Goal: Information Seeking & Learning: Learn about a topic

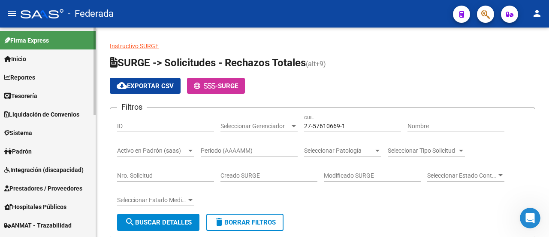
scroll to position [106, 0]
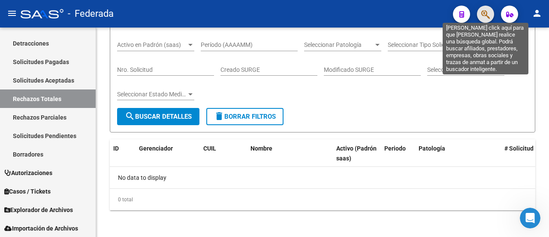
click at [489, 14] on icon "button" at bounding box center [486, 14] width 9 height 10
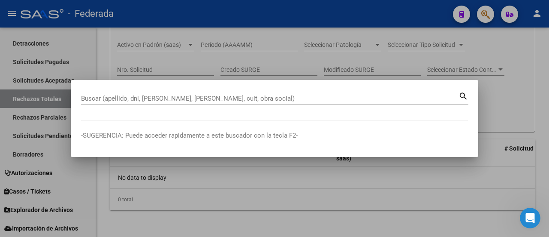
click at [273, 93] on div "Buscar (apellido, dni, [PERSON_NAME], [PERSON_NAME], cuit, obra social)" at bounding box center [270, 98] width 378 height 13
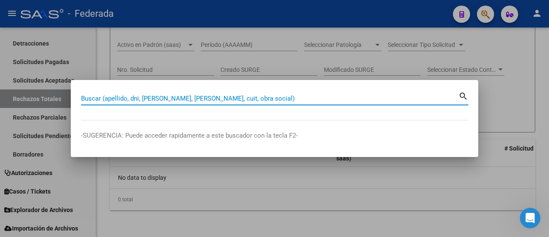
paste input "27-30155067-2"
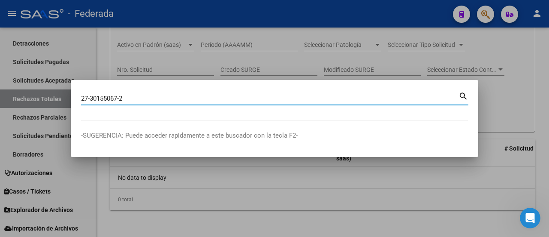
type input "27301550672"
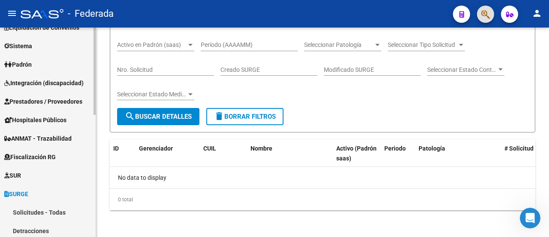
scroll to position [35, 0]
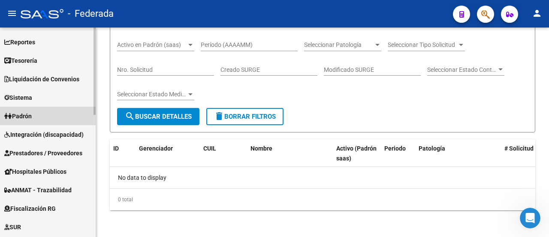
click at [43, 115] on link "Padrón" at bounding box center [48, 115] width 96 height 18
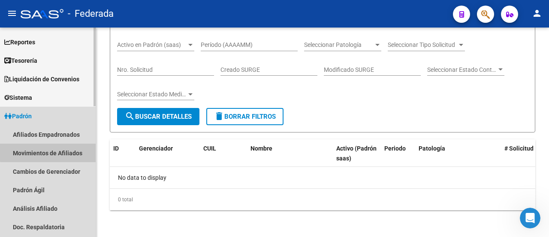
click at [57, 151] on link "Movimientos de Afiliados" at bounding box center [48, 152] width 96 height 18
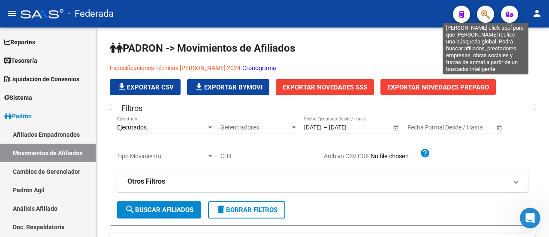
click at [488, 9] on icon "button" at bounding box center [486, 14] width 9 height 10
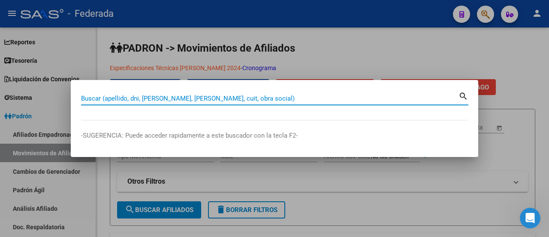
paste input "27-30155067-2"
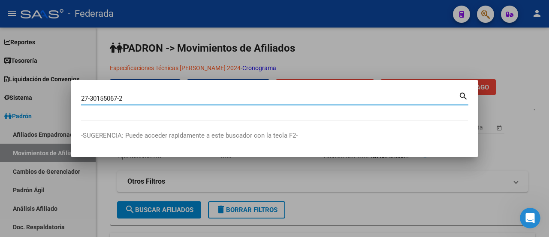
type input "27301550672"
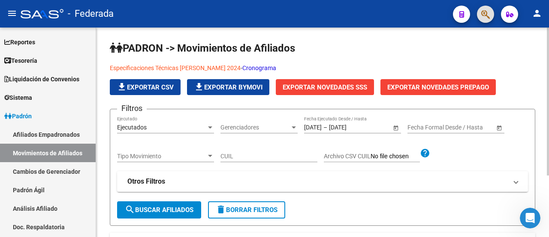
click at [329, 88] on span "Exportar Novedades SSS" at bounding box center [325, 87] width 85 height 8
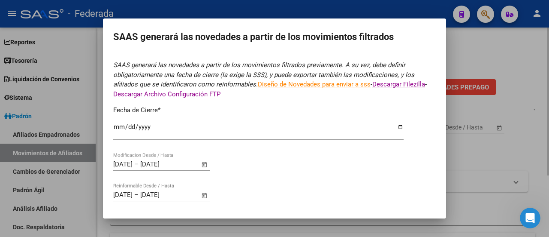
type input "[DATE]"
click at [329, 85] on link "Diseño de Novedades para enviar a sss" at bounding box center [314, 84] width 113 height 8
click at [272, 134] on input "[DATE]" at bounding box center [258, 130] width 291 height 14
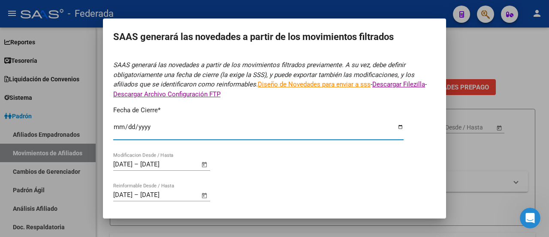
click at [276, 108] on p "Fecha de Cierre *" at bounding box center [274, 110] width 323 height 10
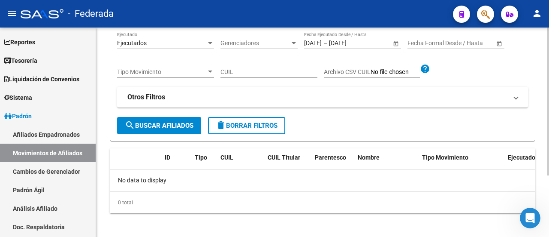
scroll to position [87, 0]
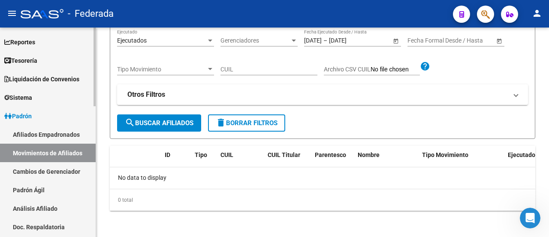
click at [49, 133] on link "Afiliados Empadronados" at bounding box center [48, 134] width 96 height 18
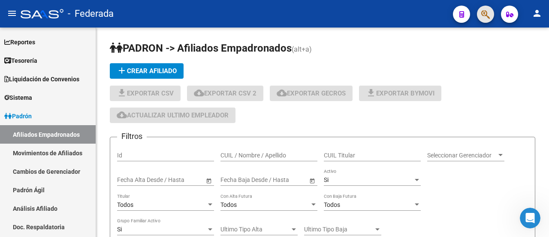
click at [492, 17] on button "button" at bounding box center [485, 14] width 17 height 17
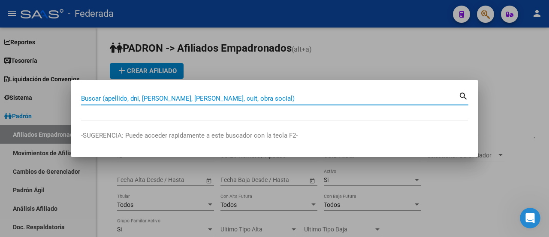
paste input "27-30155067-2"
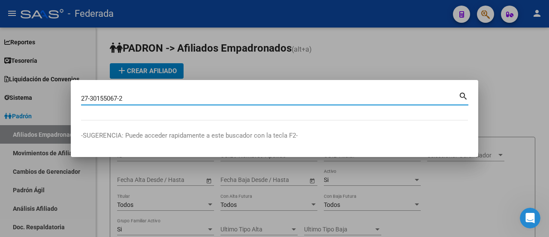
type input "27301550672"
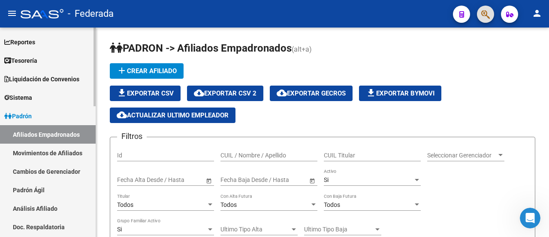
click at [61, 185] on link "Padrón Ágil" at bounding box center [48, 189] width 96 height 18
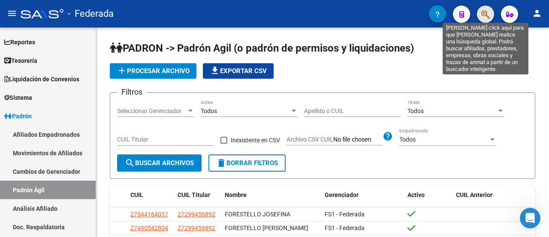
click at [484, 15] on icon "button" at bounding box center [486, 14] width 9 height 10
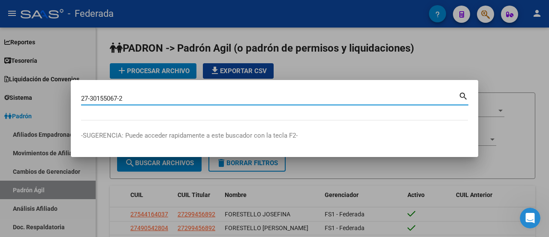
type input "27301550672"
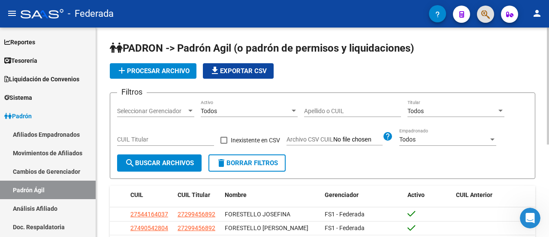
scroll to position [43, 0]
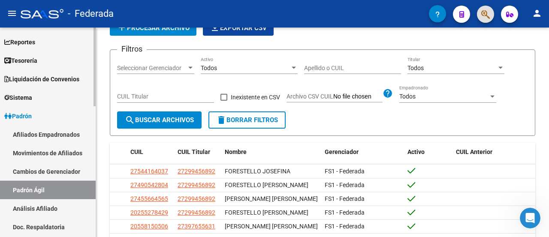
drag, startPoint x: 42, startPoint y: 150, endPoint x: 68, endPoint y: 149, distance: 26.2
click at [42, 150] on link "Movimientos de Afiliados" at bounding box center [48, 152] width 96 height 18
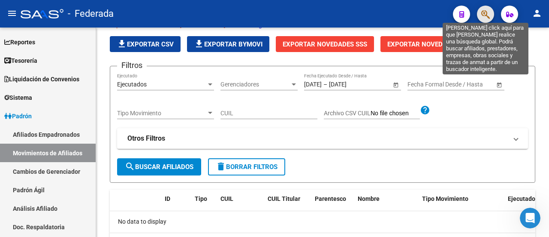
click at [486, 17] on icon "button" at bounding box center [486, 14] width 9 height 10
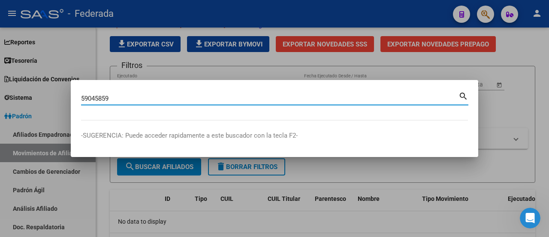
type input "59045859"
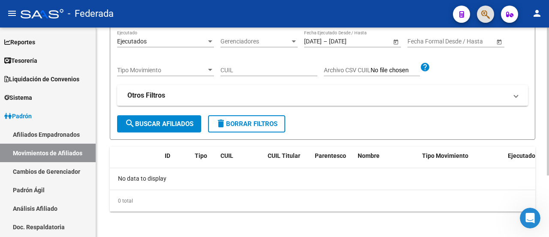
scroll to position [87, 0]
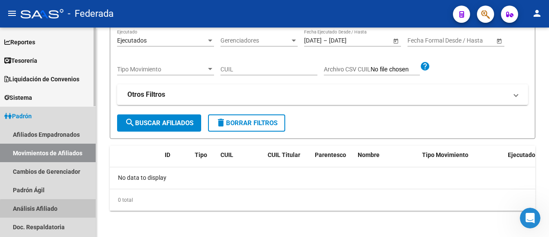
click at [59, 210] on link "Análisis Afiliado" at bounding box center [48, 208] width 96 height 18
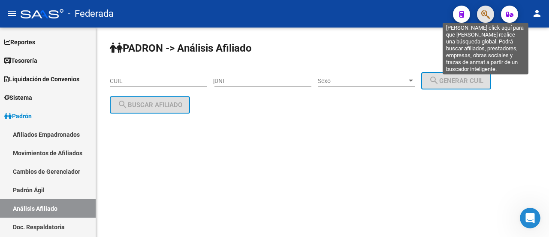
click at [483, 13] on icon "button" at bounding box center [486, 14] width 9 height 10
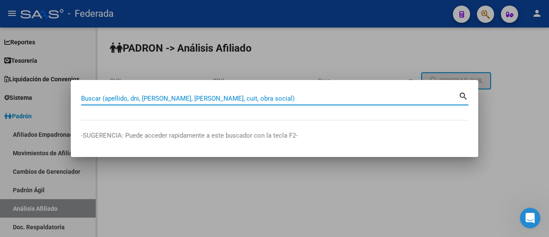
paste input "59045859"
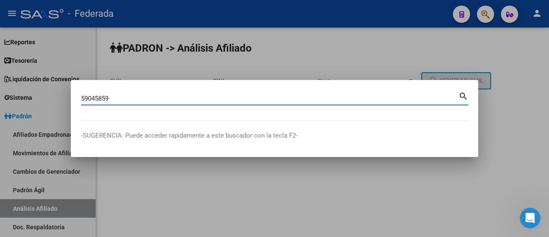
click at [106, 97] on input "59045859" at bounding box center [270, 98] width 378 height 8
type input "59045889"
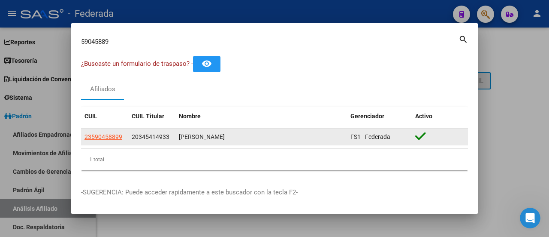
click at [123, 138] on div "23590458899" at bounding box center [105, 137] width 40 height 10
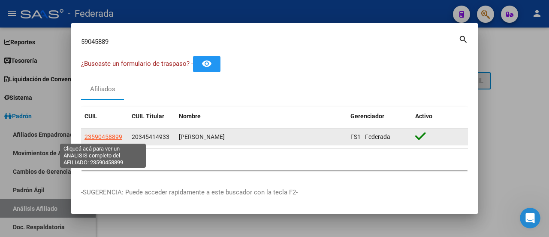
click at [112, 138] on span "23590458899" at bounding box center [104, 136] width 38 height 7
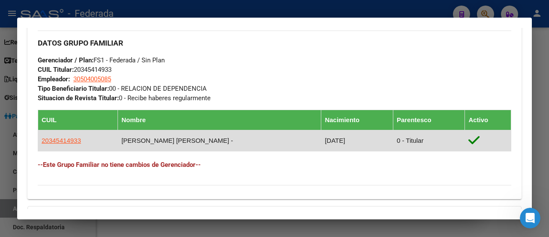
scroll to position [429, 0]
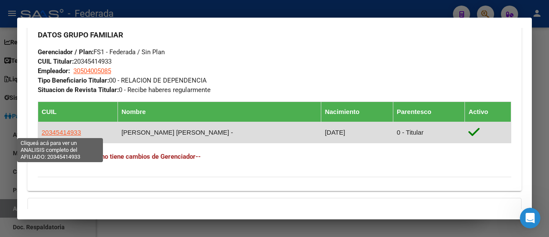
click at [54, 130] on span "20345414933" at bounding box center [61, 131] width 39 height 7
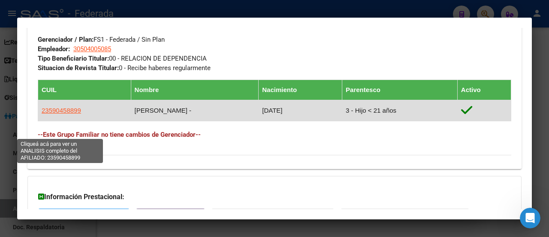
click at [51, 114] on span "23590458899" at bounding box center [61, 109] width 39 height 7
type textarea "23590458899"
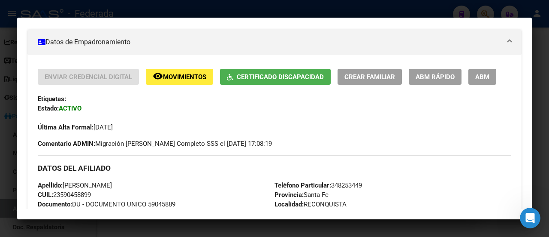
scroll to position [129, 0]
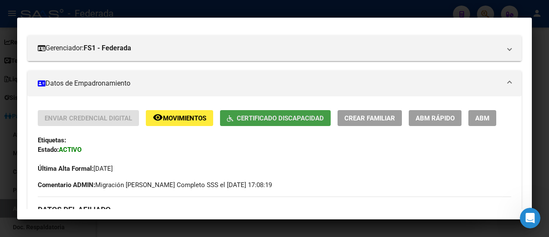
click at [269, 118] on span "Certificado Discapacidad" at bounding box center [280, 118] width 87 height 8
click at [193, 120] on span "Movimientos" at bounding box center [184, 118] width 43 height 8
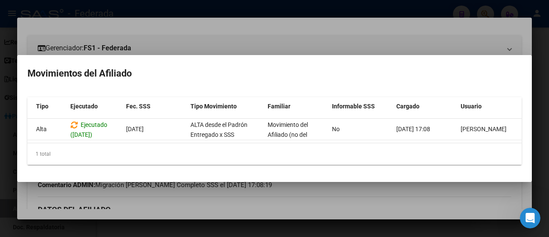
scroll to position [0, 0]
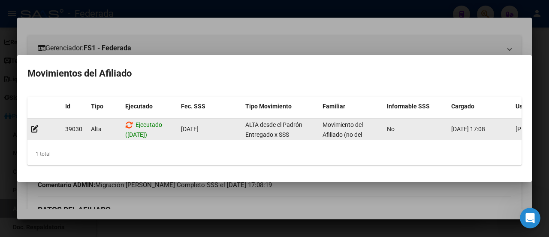
click at [130, 121] on icon at bounding box center [129, 125] width 8 height 8
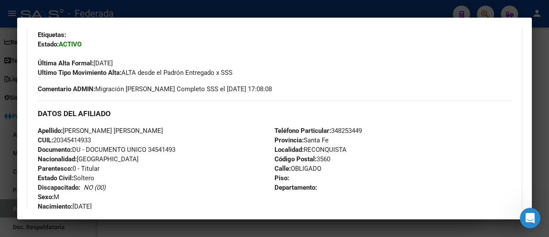
scroll to position [129, 0]
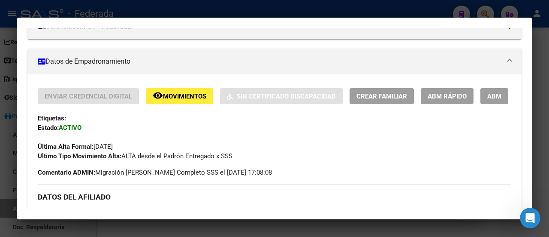
click at [180, 93] on span "Movimientos" at bounding box center [184, 96] width 43 height 8
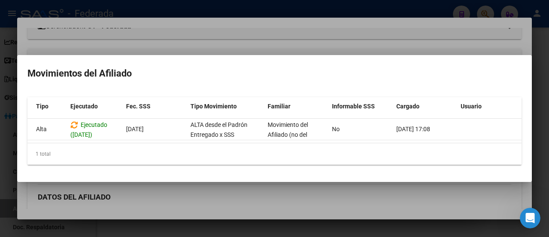
scroll to position [0, 0]
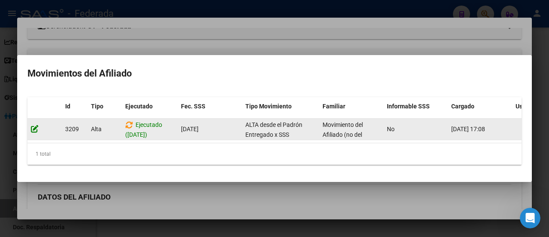
click at [34, 125] on icon at bounding box center [35, 128] width 8 height 8
click at [137, 127] on div "Ejecutado ([DATE])" at bounding box center [149, 129] width 49 height 18
click at [129, 121] on icon at bounding box center [129, 125] width 8 height 8
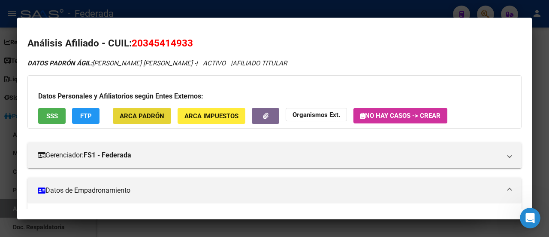
click at [141, 117] on span "ARCA Padrón" at bounding box center [142, 116] width 45 height 8
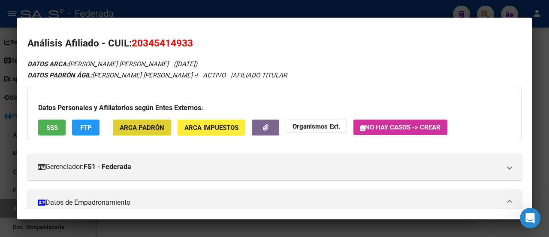
click at [53, 130] on span "SSS" at bounding box center [52, 128] width 12 height 8
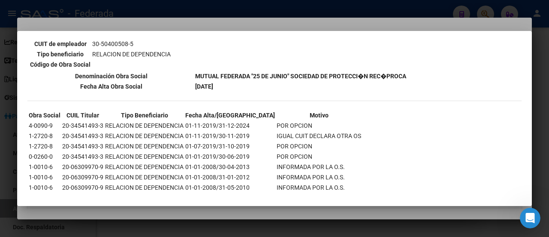
scroll to position [429, 0]
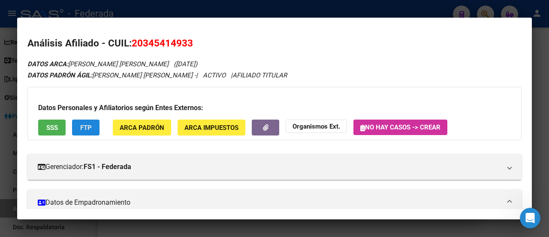
click at [85, 130] on span "FTP" at bounding box center [86, 128] width 12 height 8
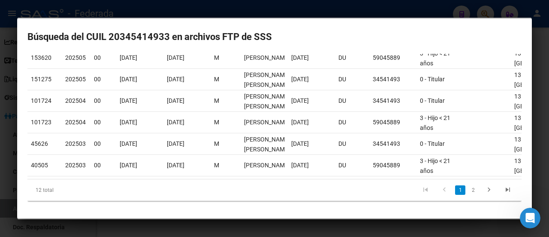
scroll to position [177, 0]
click at [503, 191] on icon "go to last page" at bounding box center [508, 190] width 11 height 10
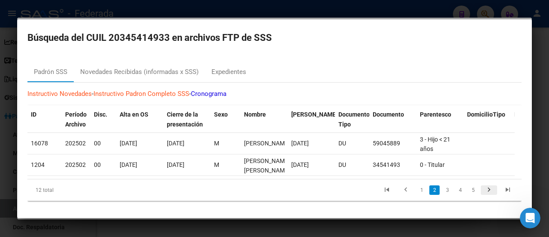
scroll to position [5, 0]
click at [71, 90] on link "Instructivo Novedades" at bounding box center [59, 94] width 64 height 8
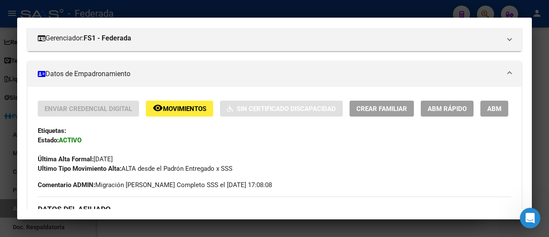
scroll to position [127, 0]
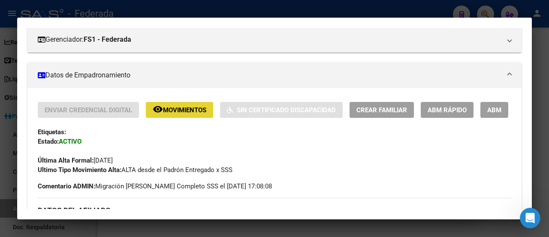
click at [182, 109] on span "Movimientos" at bounding box center [184, 110] width 43 height 8
click at [253, 165] on div "Última Alta Formal: [DATE]" at bounding box center [275, 155] width 474 height 19
click at [276, 137] on div "Etiquetas:" at bounding box center [275, 131] width 474 height 9
click at [125, 75] on mat-panel-title "Datos de Empadronamiento" at bounding box center [270, 75] width 464 height 10
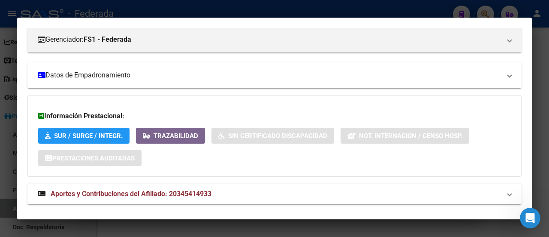
click at [125, 75] on mat-panel-title "Datos de Empadronamiento" at bounding box center [270, 75] width 464 height 10
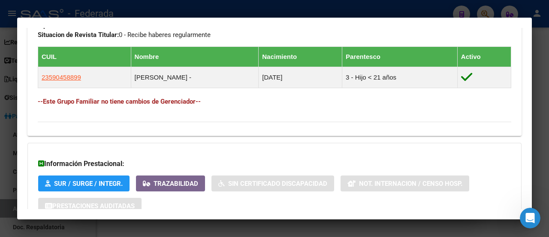
scroll to position [515, 0]
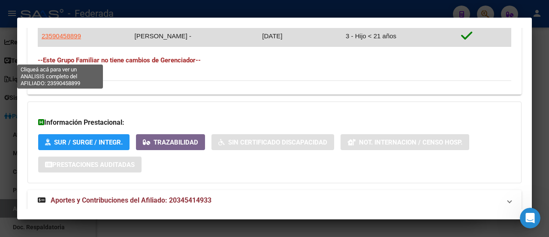
click at [70, 39] on span "23590458899" at bounding box center [61, 35] width 39 height 7
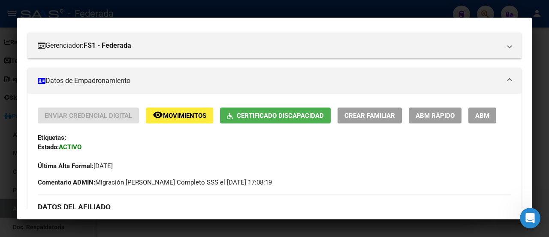
scroll to position [129, 0]
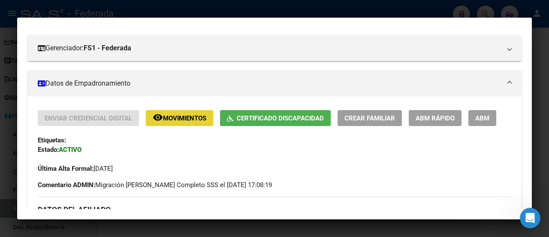
click at [184, 117] on span "Movimientos" at bounding box center [184, 118] width 43 height 8
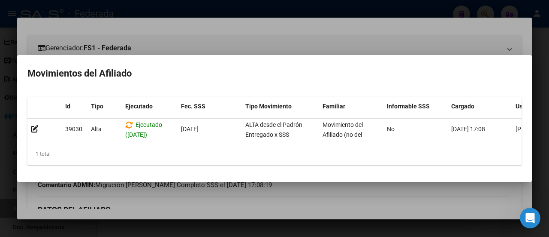
click at [106, 38] on div at bounding box center [274, 118] width 549 height 237
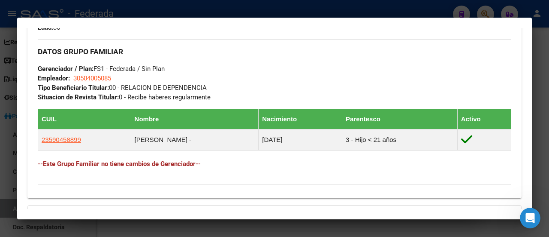
scroll to position [472, 0]
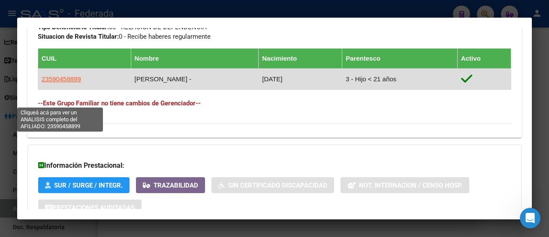
click at [59, 82] on span "23590458899" at bounding box center [61, 78] width 39 height 7
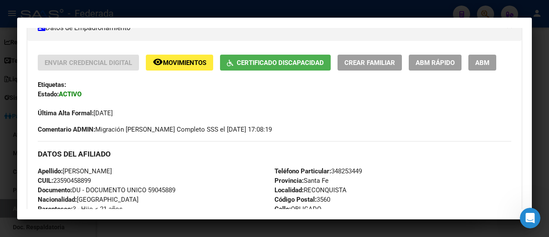
scroll to position [172, 0]
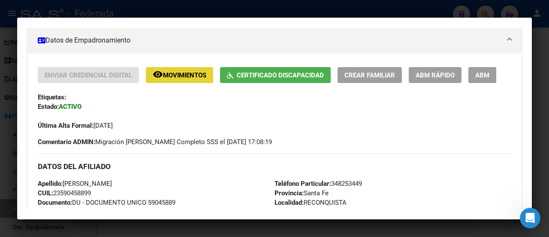
click at [175, 73] on span "Movimientos" at bounding box center [184, 75] width 43 height 8
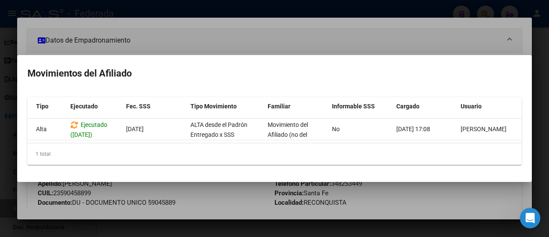
scroll to position [0, 0]
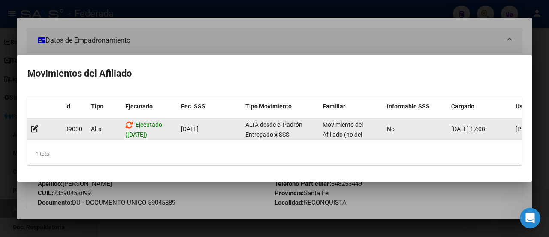
click at [127, 122] on icon at bounding box center [129, 125] width 8 height 8
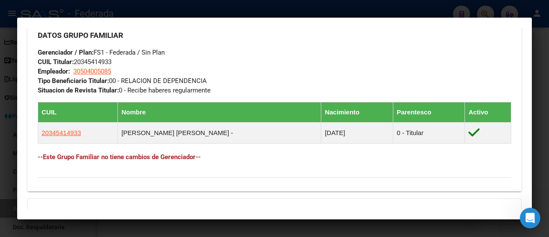
scroll to position [429, 0]
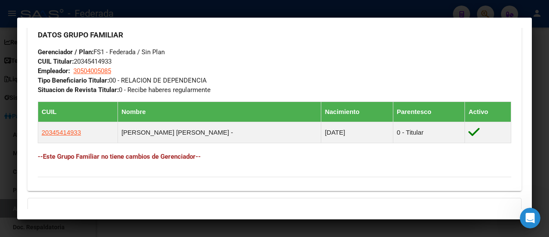
click at [298, 46] on div "DATOS GRUPO FAMILIAR Gerenciador / Plan: FS1 - Federada / Sin Plan CUIL Titular…" at bounding box center [275, 58] width 474 height 72
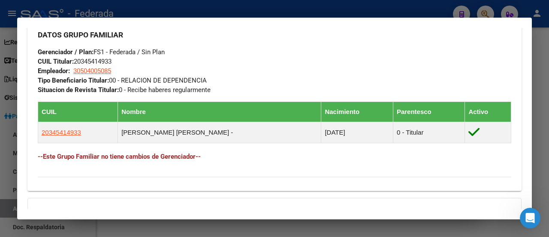
scroll to position [386, 0]
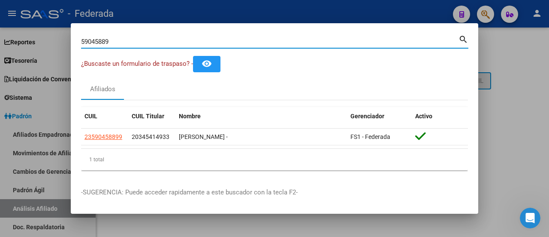
drag, startPoint x: 119, startPoint y: 40, endPoint x: 44, endPoint y: 41, distance: 75.1
click at [44, 41] on div "59045889 Buscar (apellido, dni, cuil, nro traspaso, cuit, obra social) search ¿…" at bounding box center [274, 118] width 549 height 237
paste input "27-31918535-1"
type input "27319185351"
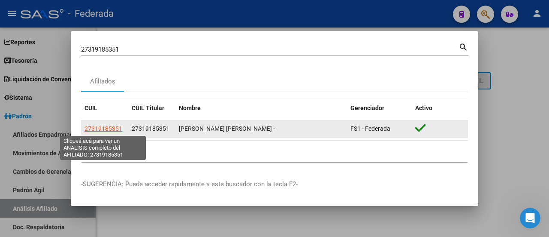
click at [109, 128] on span "27319185351" at bounding box center [104, 128] width 38 height 7
type textarea "27319185351"
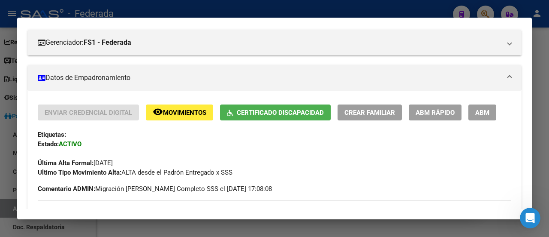
scroll to position [108, 0]
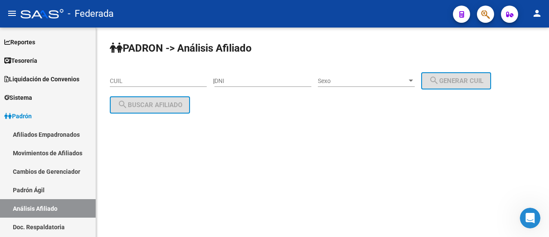
click at [175, 83] on input "CUIL" at bounding box center [158, 80] width 97 height 7
paste input "27-31918535-1"
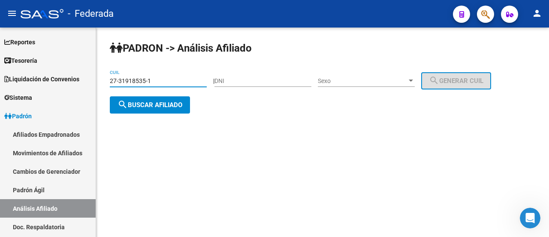
type input "27-31918535-1"
click at [160, 106] on span "search Buscar afiliado" at bounding box center [150, 105] width 65 height 8
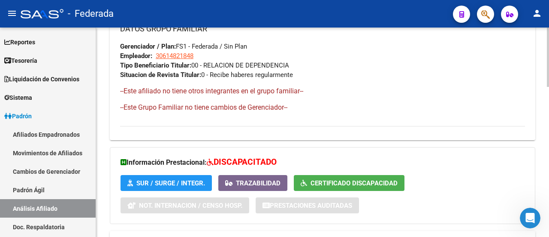
scroll to position [529, 0]
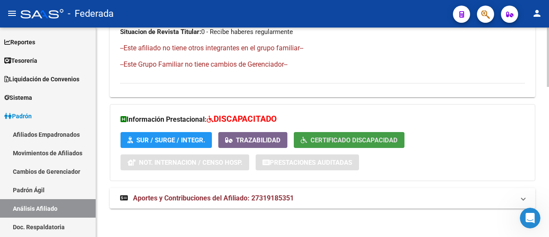
click at [359, 139] on span "Certificado Discapacidad" at bounding box center [354, 140] width 87 height 8
click at [226, 199] on span "Aportes y Contribuciones del Afiliado: 27319185351" at bounding box center [213, 198] width 161 height 8
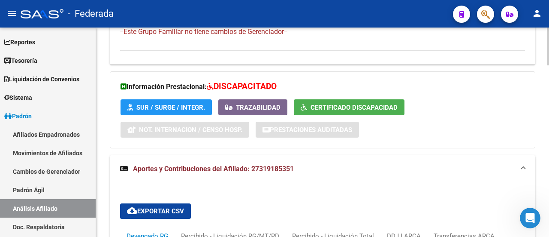
scroll to position [519, 0]
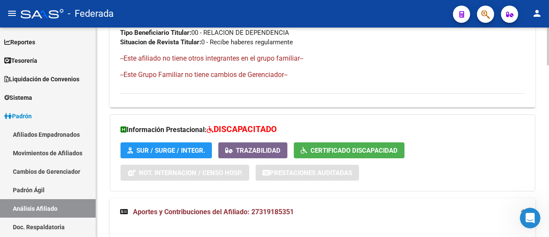
click at [244, 127] on span "DISCAPACITADO" at bounding box center [245, 129] width 63 height 10
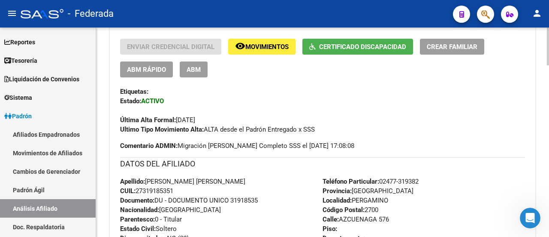
scroll to position [218, 0]
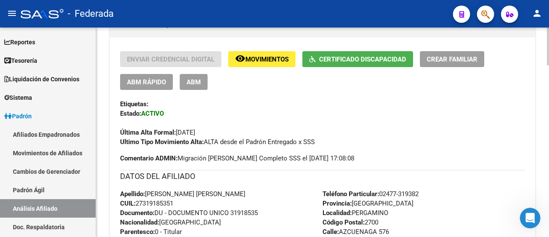
click at [272, 56] on span "Movimientos" at bounding box center [267, 59] width 43 height 8
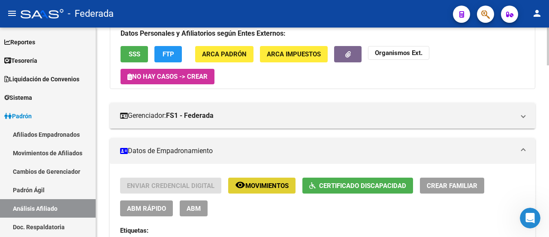
scroll to position [89, 0]
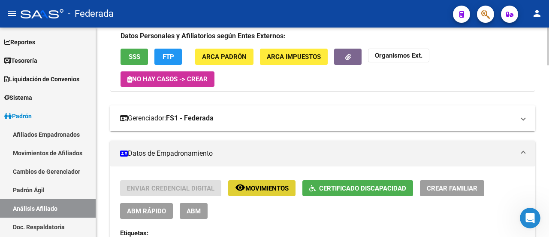
click at [305, 123] on mat-expansion-panel-header "Gerenciador: FS1 - Federada" at bounding box center [323, 118] width 426 height 26
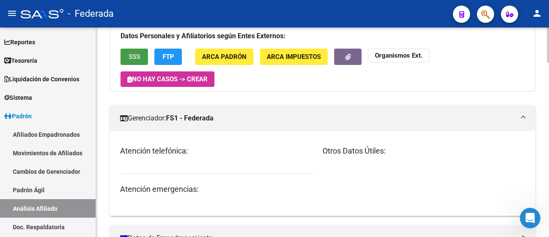
click at [137, 56] on span "SSS" at bounding box center [135, 57] width 12 height 8
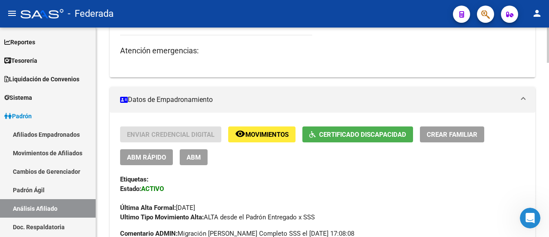
scroll to position [216, 0]
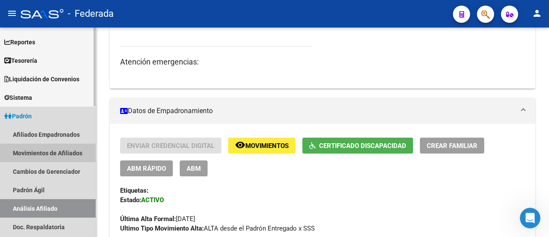
click at [53, 158] on link "Movimientos de Afiliados" at bounding box center [48, 152] width 96 height 18
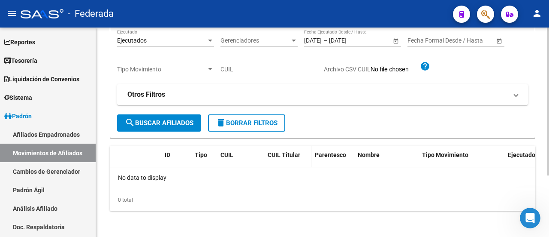
scroll to position [1, 0]
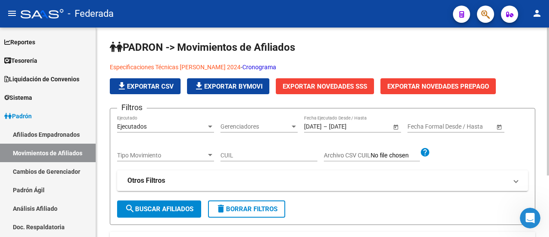
click at [173, 65] on link "Especificaciones Técnicas [PERSON_NAME] 2024" at bounding box center [175, 67] width 131 height 7
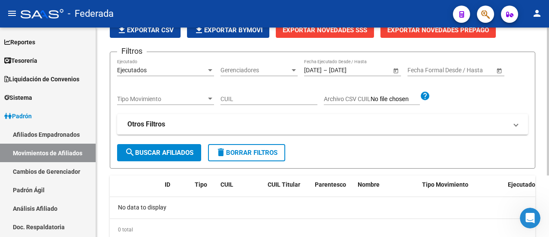
scroll to position [87, 0]
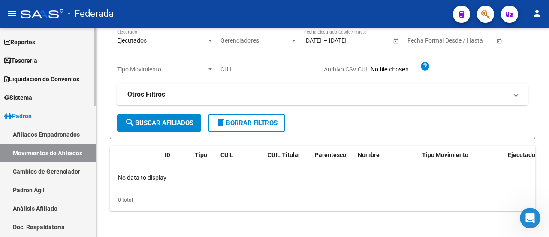
click at [47, 135] on link "Afiliados Empadronados" at bounding box center [48, 134] width 96 height 18
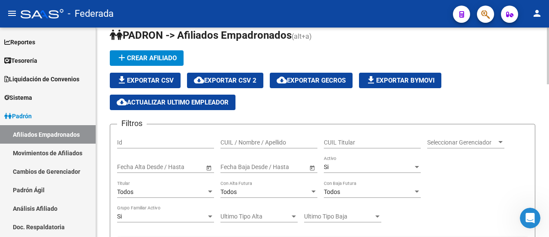
scroll to position [43, 0]
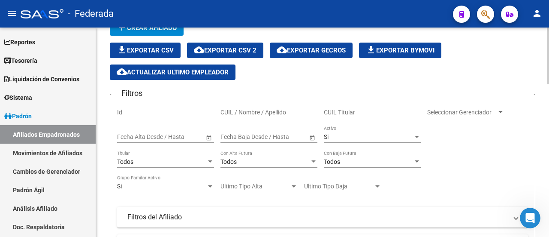
click at [494, 113] on span "Seleccionar Gerenciador" at bounding box center [463, 112] width 70 height 7
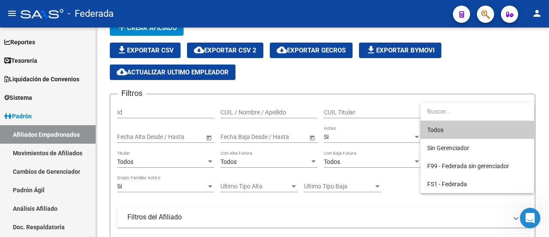
click at [397, 140] on div at bounding box center [274, 118] width 549 height 237
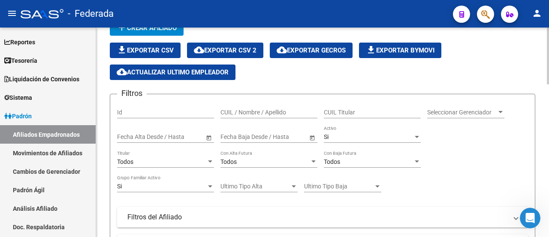
click at [416, 134] on div at bounding box center [417, 136] width 8 height 7
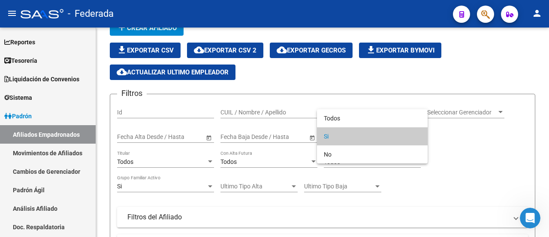
click at [455, 146] on div at bounding box center [274, 118] width 549 height 237
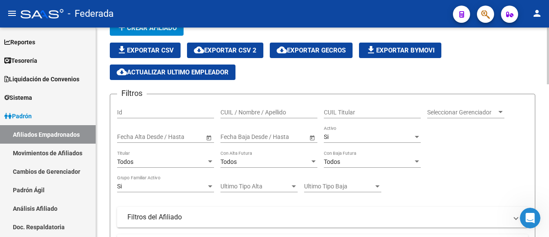
click at [497, 58] on div "file_download Exportar CSV cloud_download Exportar CSV 2 cloud_download Exporta…" at bounding box center [323, 60] width 426 height 37
click at [537, 10] on mat-icon "person" at bounding box center [537, 13] width 10 height 10
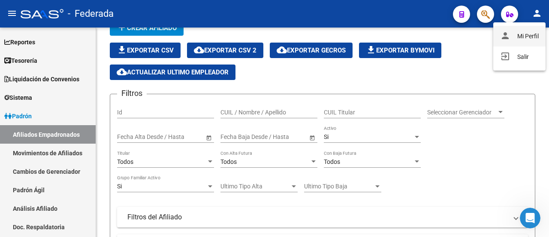
click at [536, 39] on button "person Mi Perfil" at bounding box center [520, 36] width 52 height 21
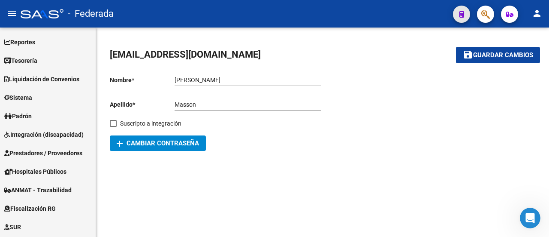
click at [462, 11] on span "button" at bounding box center [462, 14] width 5 height 17
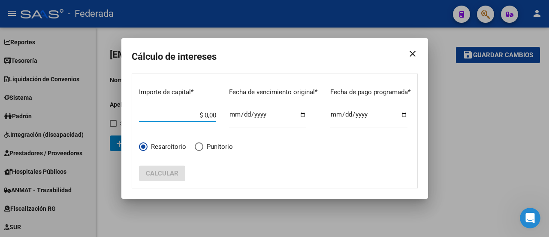
click at [412, 54] on mat-icon "close" at bounding box center [409, 54] width 17 height 24
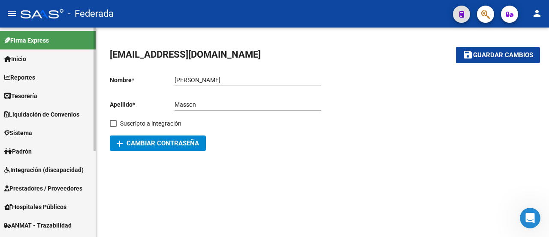
click at [26, 57] on span "Inicio" at bounding box center [15, 58] width 22 height 9
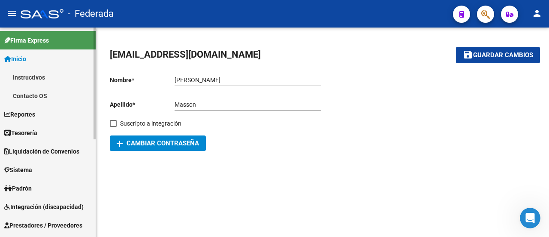
click at [27, 73] on link "Instructivos" at bounding box center [48, 77] width 96 height 18
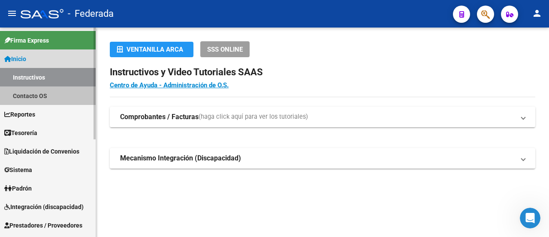
click at [27, 94] on link "Contacto OS" at bounding box center [48, 95] width 96 height 18
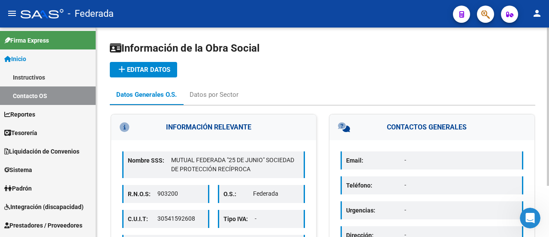
scroll to position [43, 0]
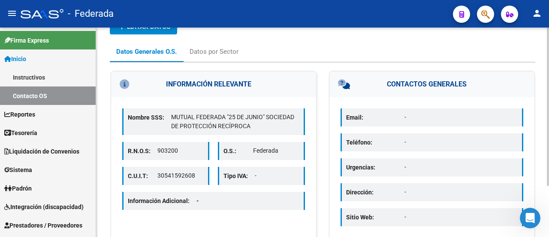
click at [268, 126] on p "MUTUAL FEDERADA "25 DE JUNIO" SOCIEDAD DE PROTECCIÓN RECÍPROCA" at bounding box center [235, 121] width 128 height 18
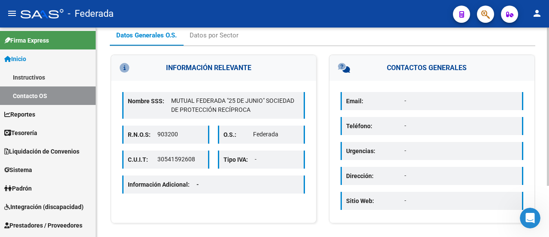
scroll to position [67, 0]
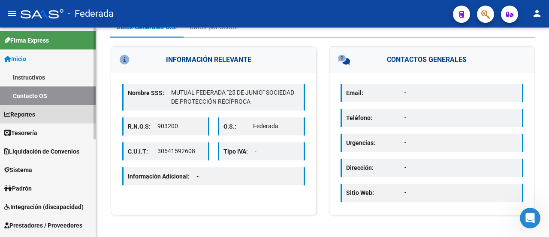
click at [47, 115] on link "Reportes" at bounding box center [48, 114] width 96 height 18
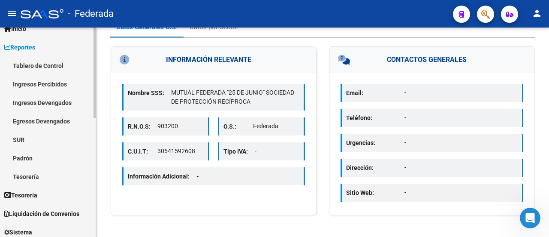
scroll to position [43, 0]
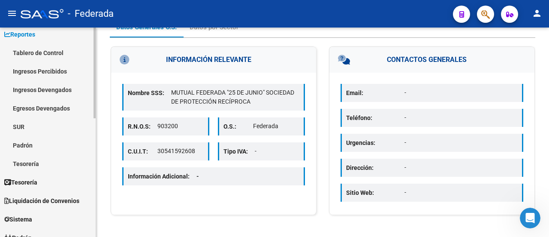
click at [50, 129] on link "SUR" at bounding box center [48, 126] width 96 height 18
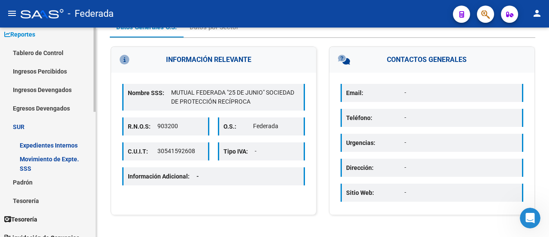
click at [48, 164] on link "Movimiento de Expte. SSS" at bounding box center [48, 163] width 96 height 18
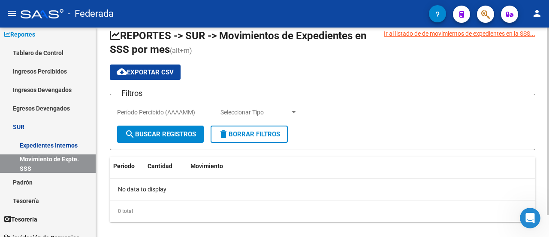
scroll to position [24, 0]
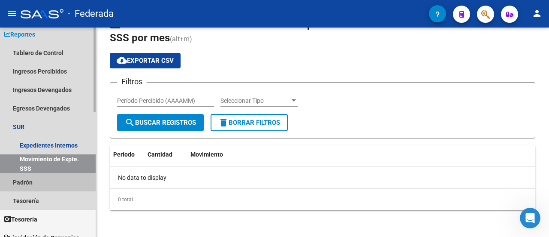
click at [21, 184] on link "Padrón" at bounding box center [48, 182] width 96 height 18
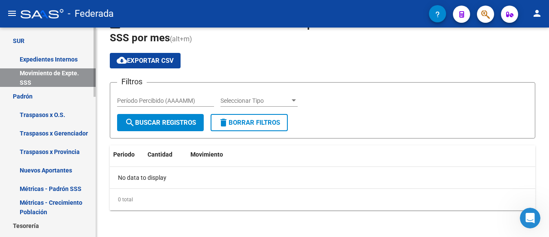
scroll to position [172, 0]
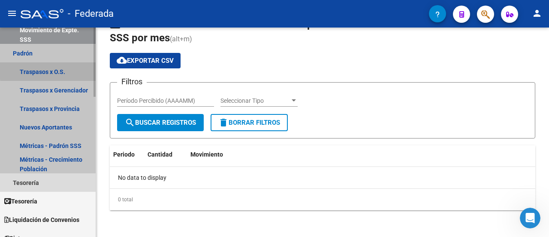
click at [64, 69] on link "Traspasos x O.S." at bounding box center [48, 71] width 96 height 18
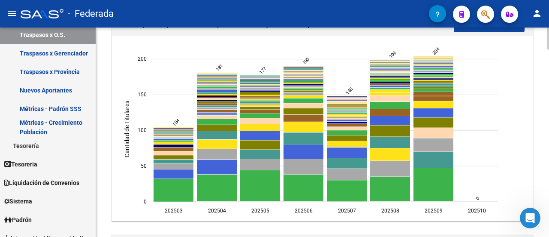
scroll to position [172, 0]
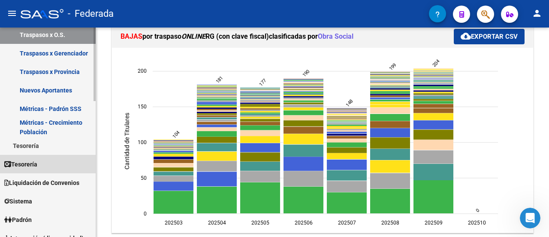
click at [43, 166] on link "Tesorería" at bounding box center [48, 164] width 96 height 18
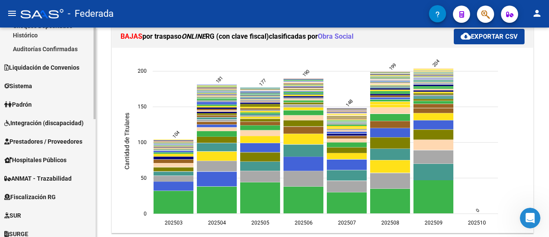
click at [52, 105] on link "Padrón" at bounding box center [48, 104] width 96 height 18
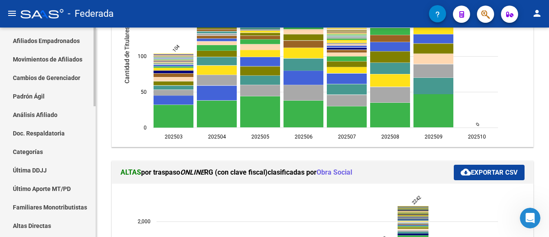
scroll to position [0, 0]
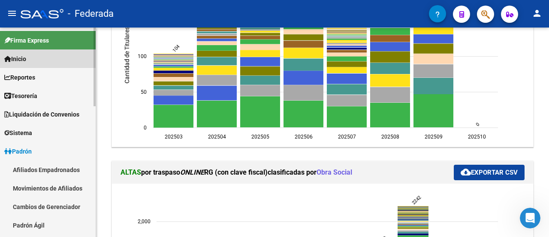
click at [56, 59] on link "Inicio" at bounding box center [48, 58] width 96 height 18
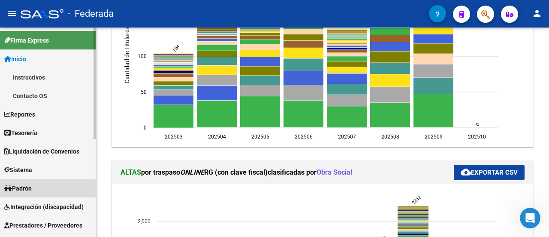
click at [49, 190] on link "Padrón" at bounding box center [48, 188] width 96 height 18
